Goal: Check status: Check status

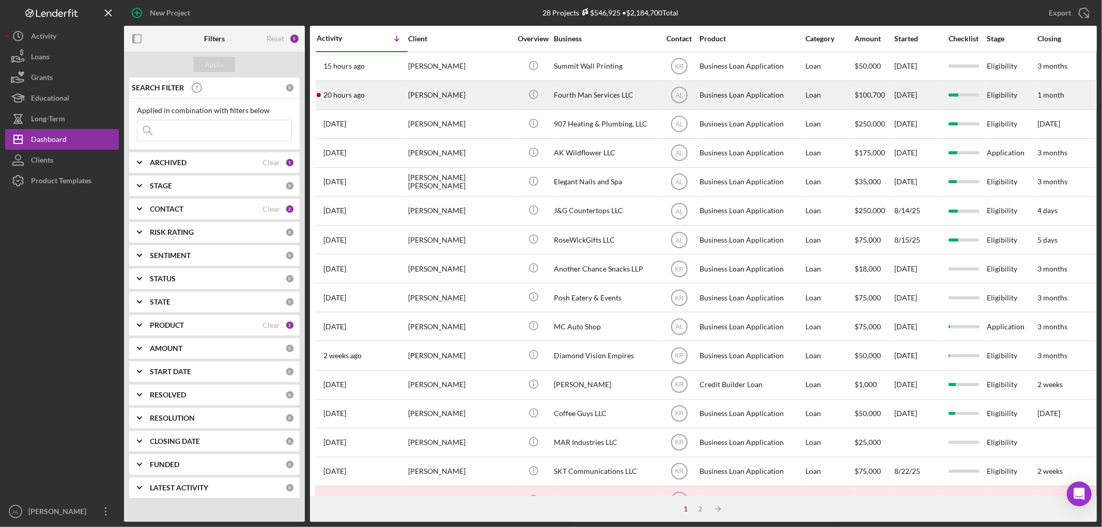
click at [413, 99] on div "[PERSON_NAME]" at bounding box center [459, 95] width 103 height 27
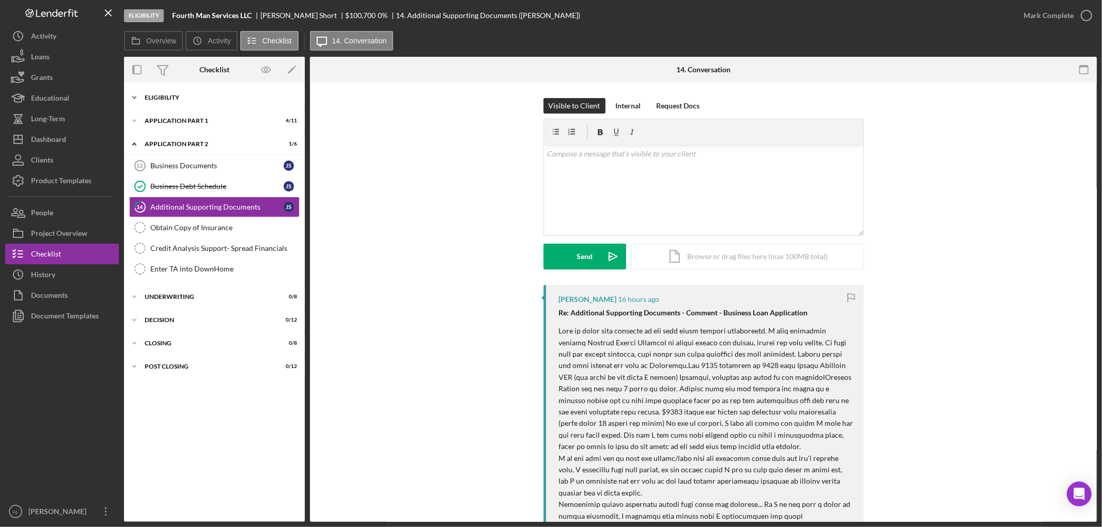
click at [195, 91] on div "Icon/Expander Eligibility 21 / 22" at bounding box center [214, 97] width 181 height 21
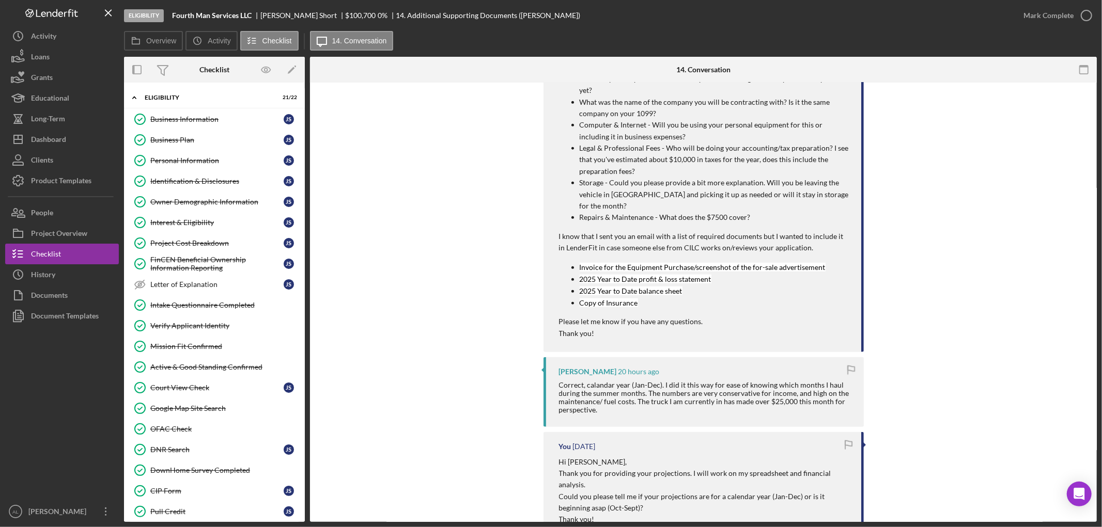
scroll to position [459, 0]
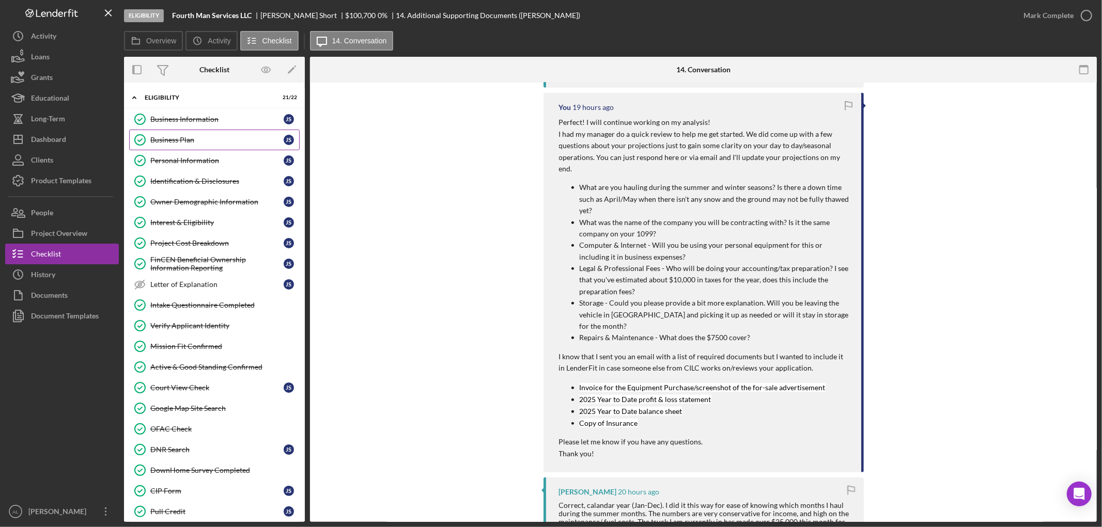
click at [215, 136] on div "Business Plan" at bounding box center [216, 140] width 133 height 8
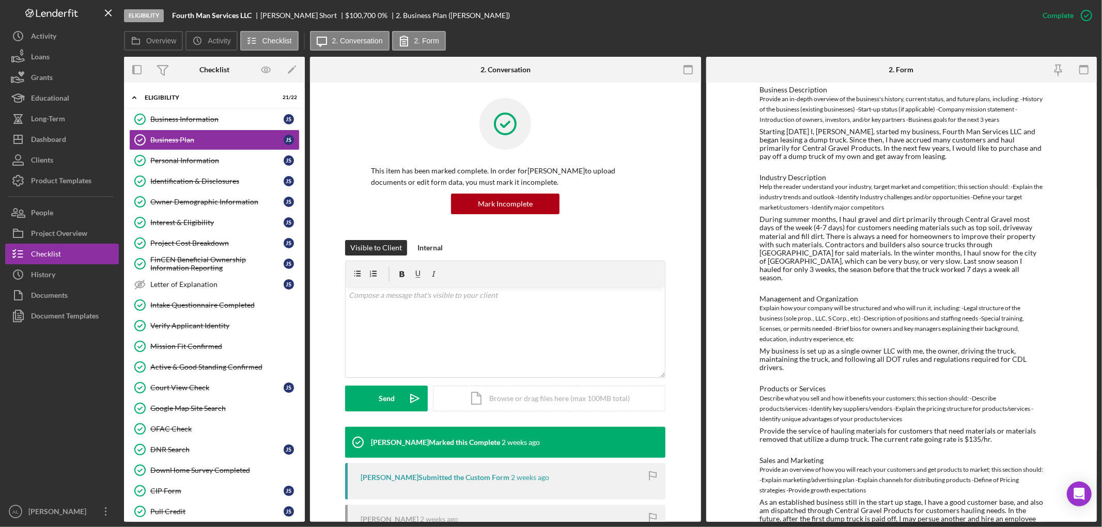
scroll to position [136, 0]
